Goal: Task Accomplishment & Management: Use online tool/utility

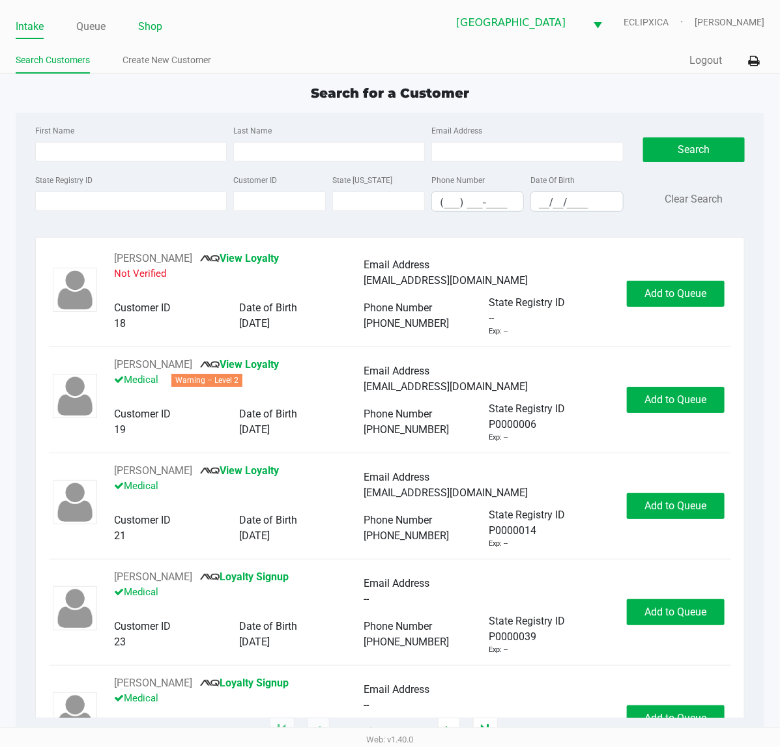
click at [152, 33] on link "Shop" at bounding box center [150, 27] width 24 height 18
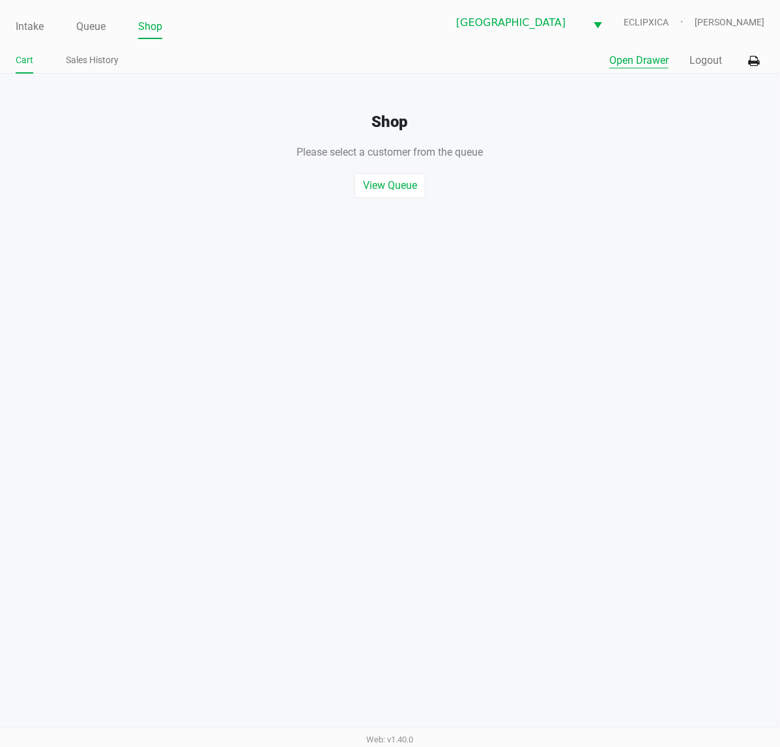
click at [630, 64] on button "Open Drawer" at bounding box center [638, 61] width 59 height 16
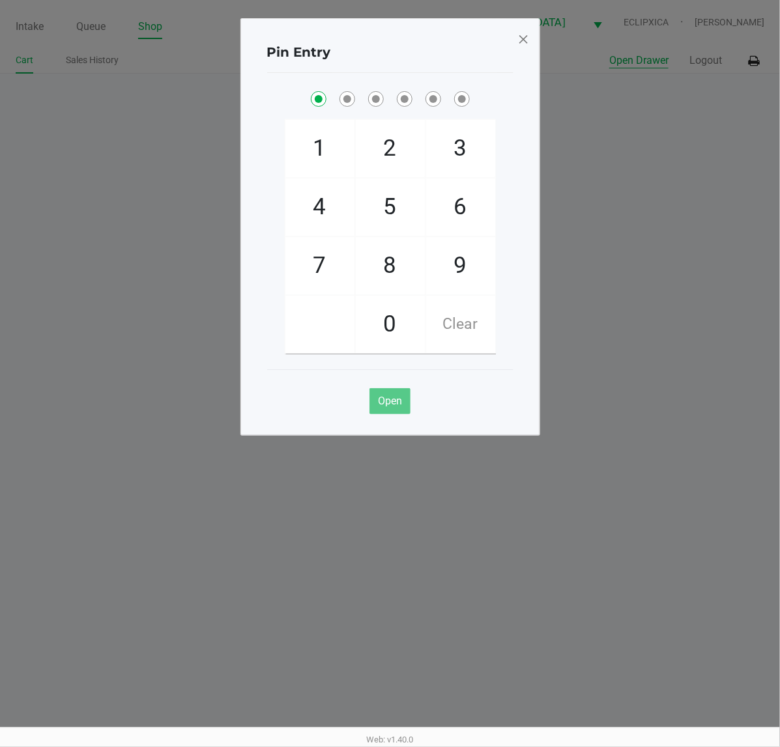
checkbox input "true"
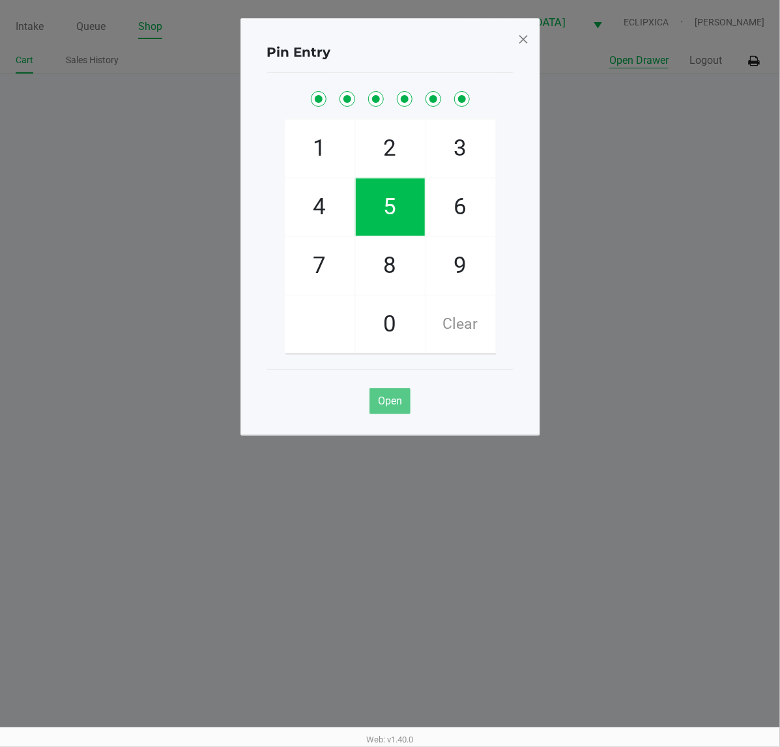
checkbox input "true"
checkbox input "false"
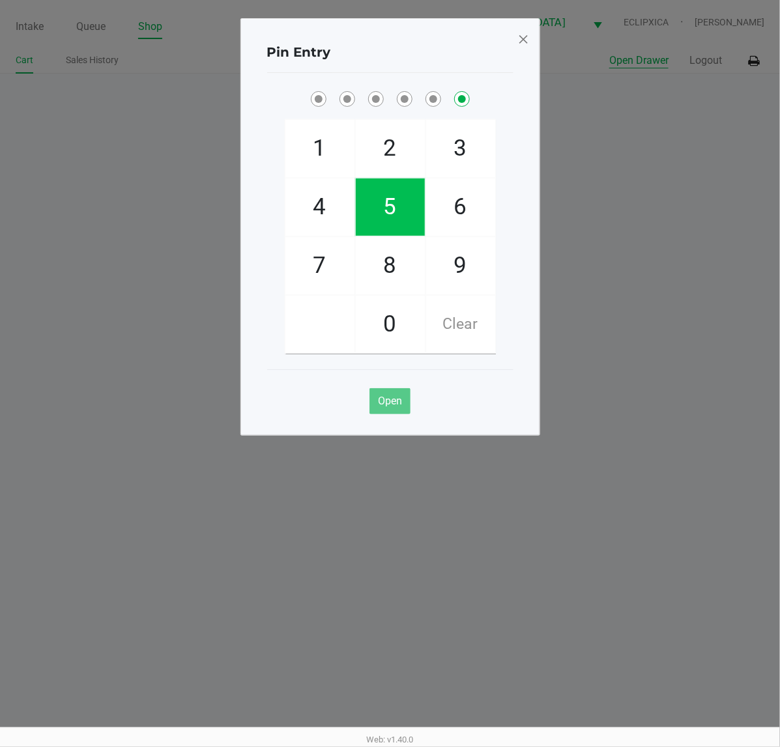
checkbox input "false"
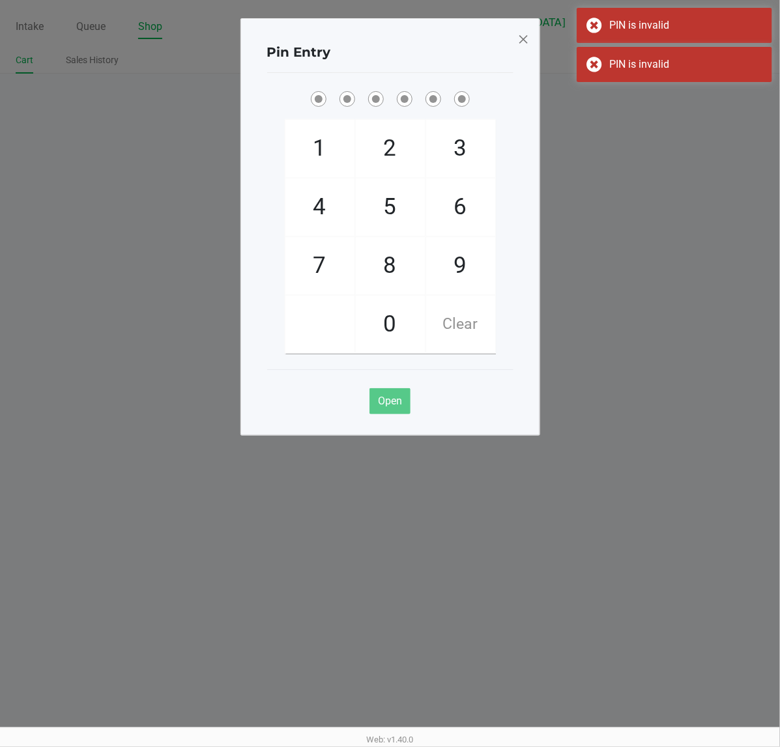
checkbox input "true"
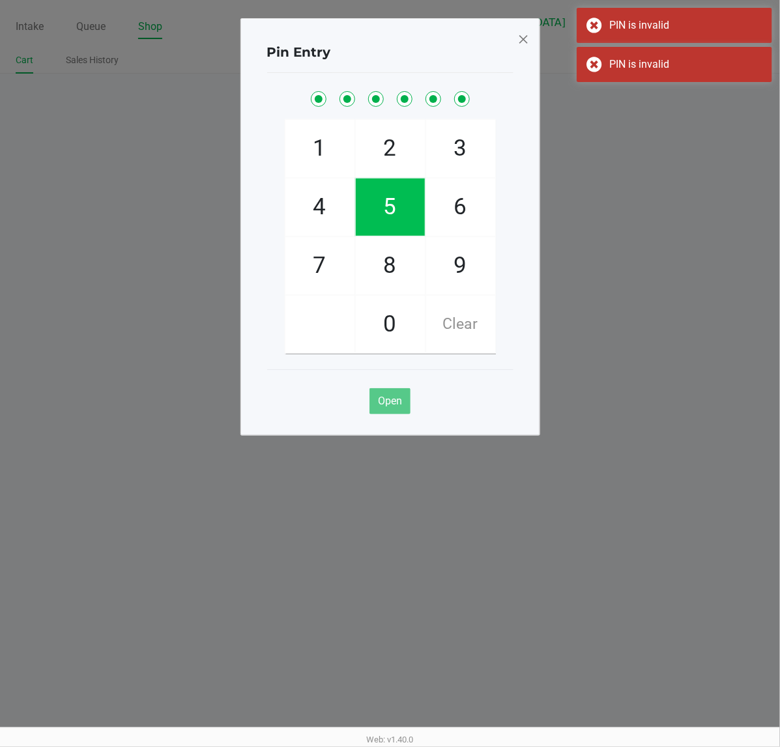
checkbox input "true"
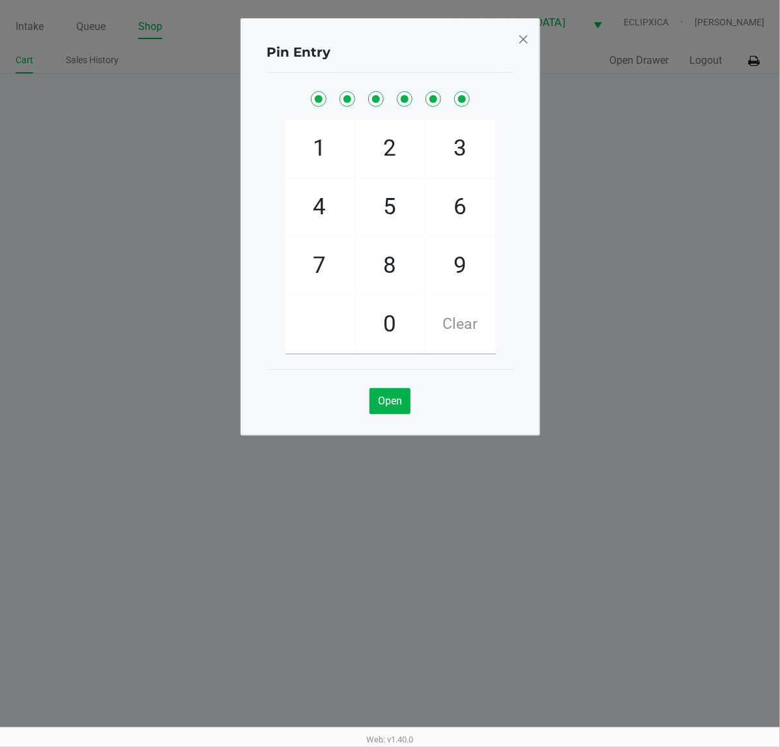
click at [518, 40] on span at bounding box center [523, 39] width 12 height 21
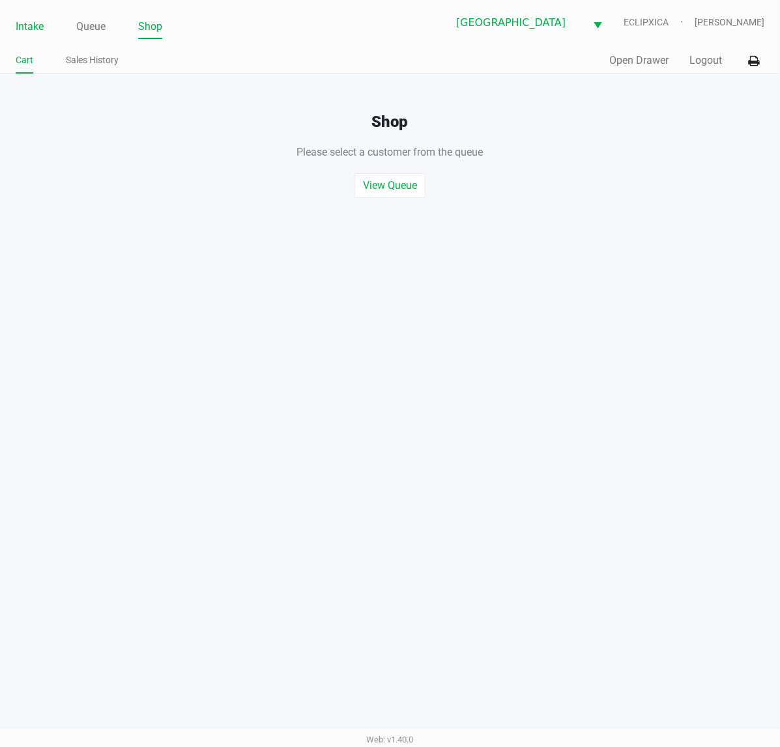
click at [33, 31] on link "Intake" at bounding box center [30, 27] width 28 height 18
